Goal: Task Accomplishment & Management: Complete application form

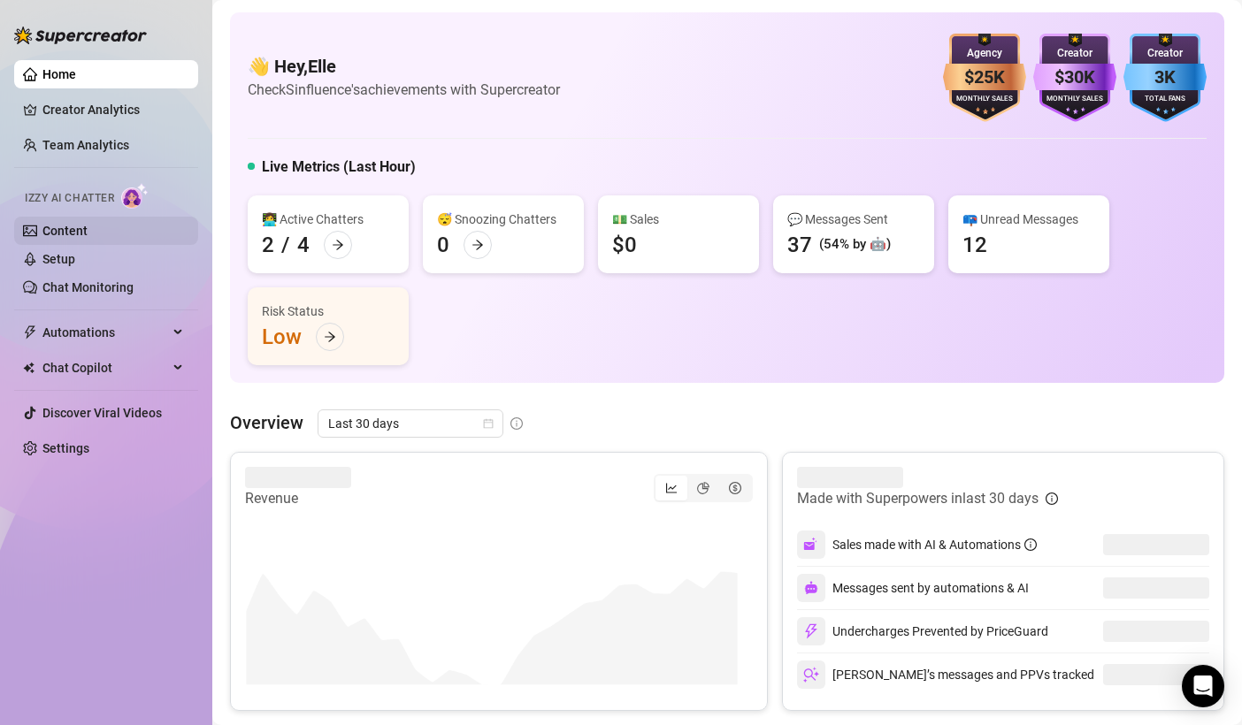
click at [82, 234] on link "Content" at bounding box center [64, 231] width 45 height 14
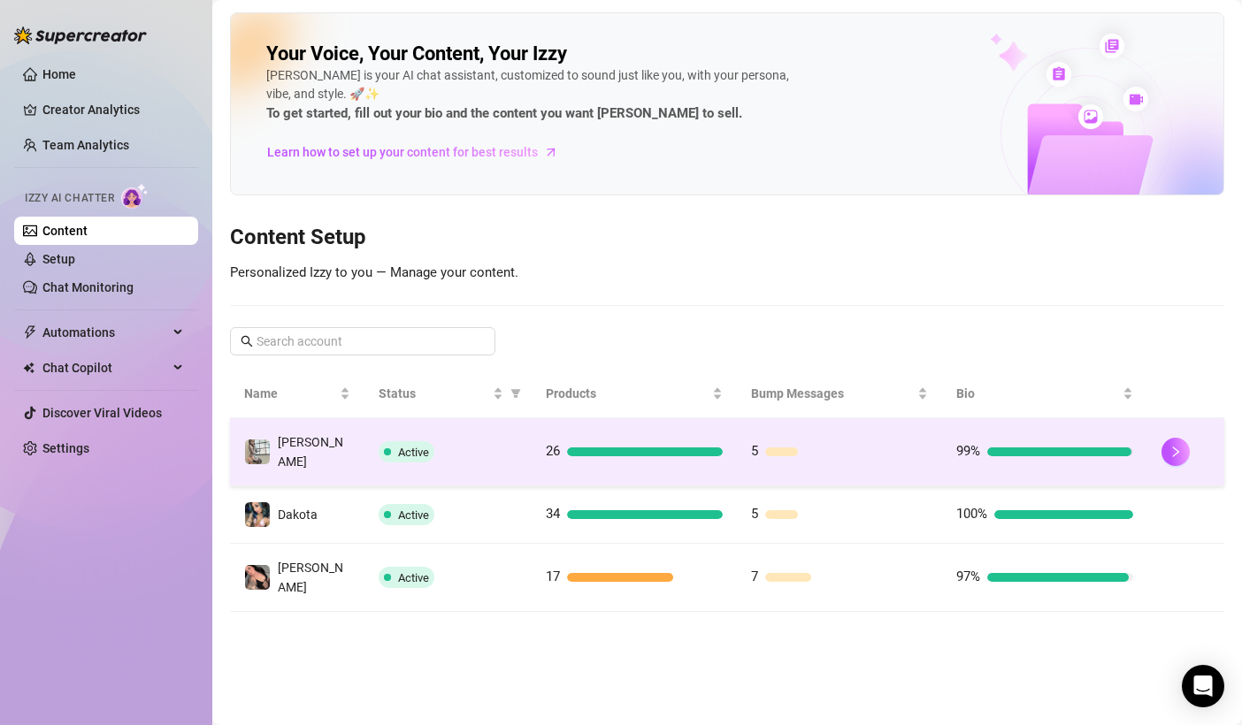
click at [303, 438] on span "[PERSON_NAME]" at bounding box center [310, 452] width 65 height 34
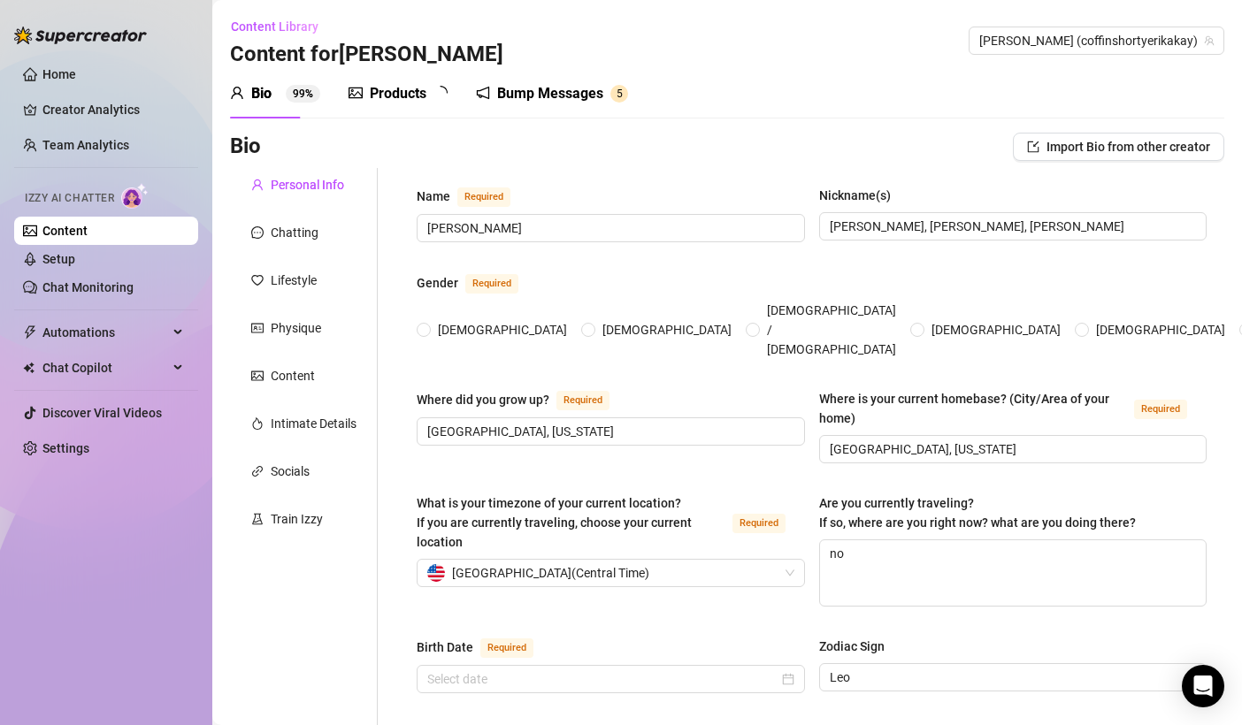
radio input "true"
type input "[DATE]"
